Goal: Find specific page/section: Find specific page/section

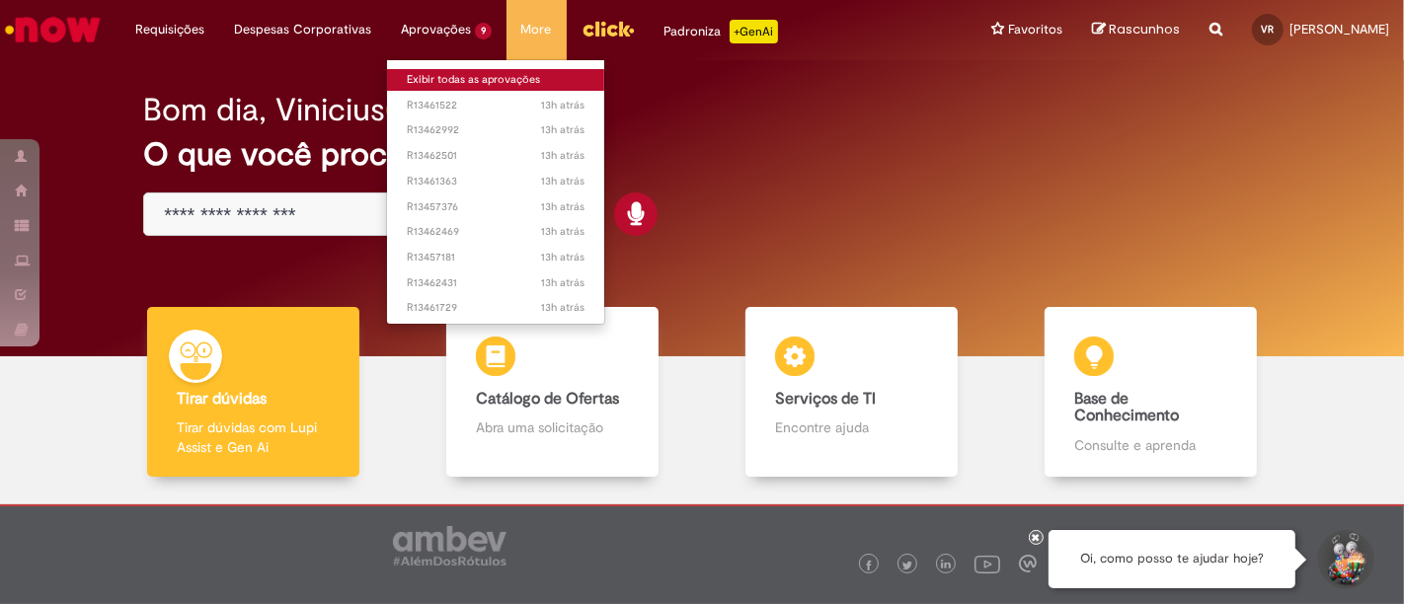
click at [445, 74] on link "Exibir todas as aprovações" at bounding box center [495, 80] width 217 height 22
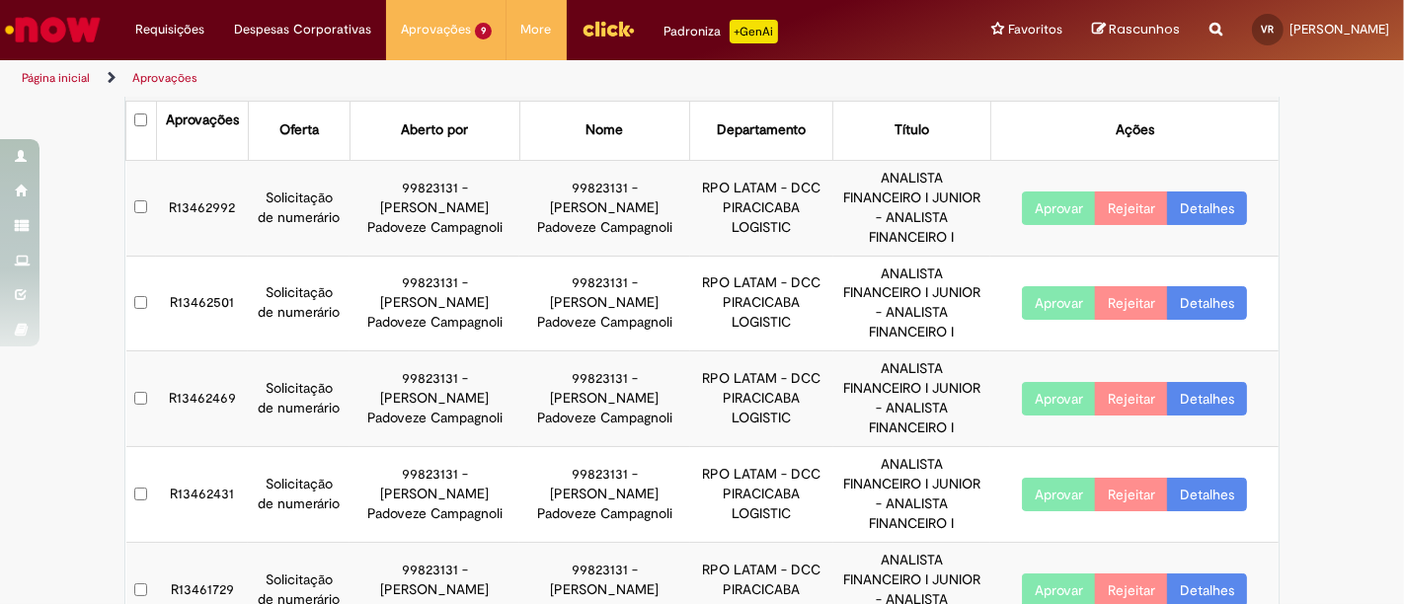
scroll to position [110, 0]
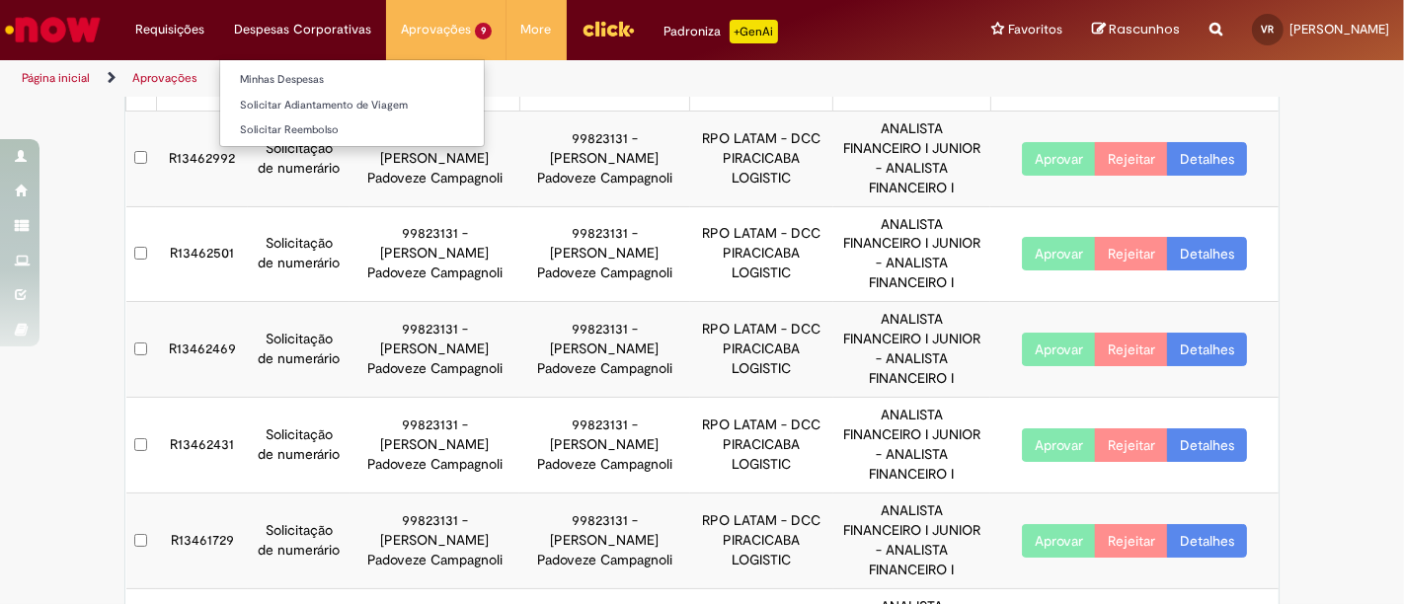
click at [272, 35] on li "Despesas Corporativas Minhas Despesas Solicitar Adiantamento de Viagem Solicita…" at bounding box center [302, 29] width 167 height 59
click at [284, 74] on link "Minhas Despesas" at bounding box center [352, 80] width 264 height 22
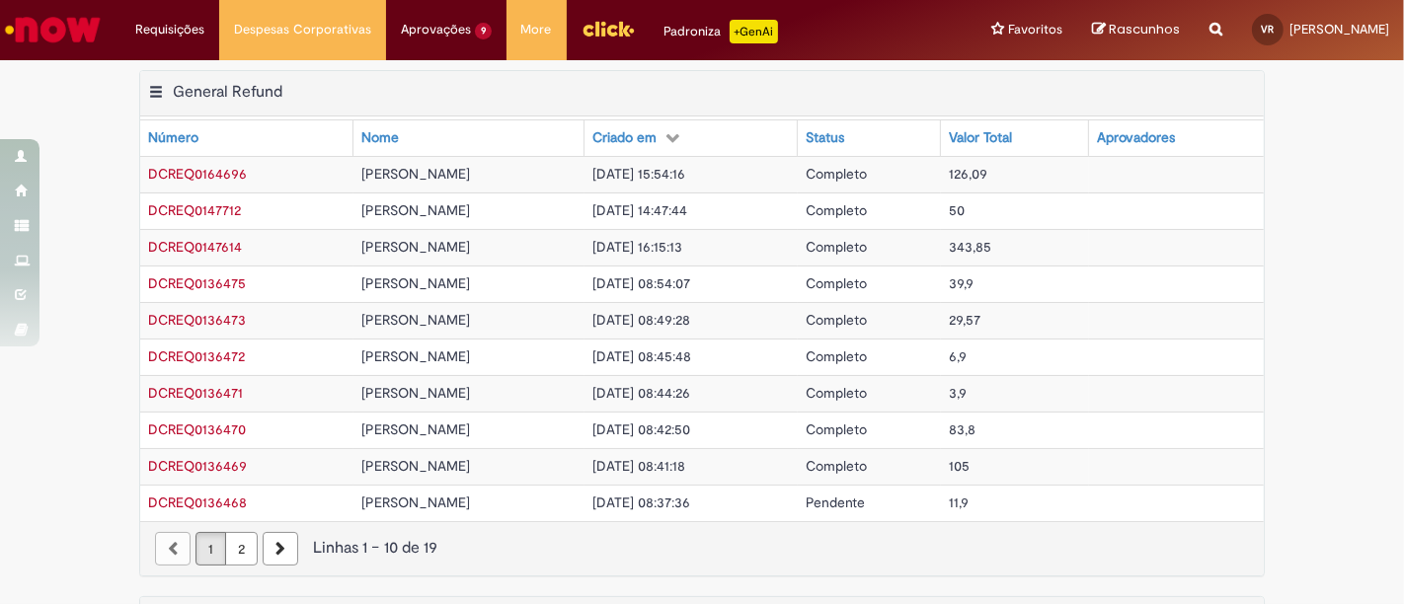
click at [59, 27] on img "Ir para a Homepage" at bounding box center [53, 29] width 102 height 39
